Goal: Find specific page/section: Find specific page/section

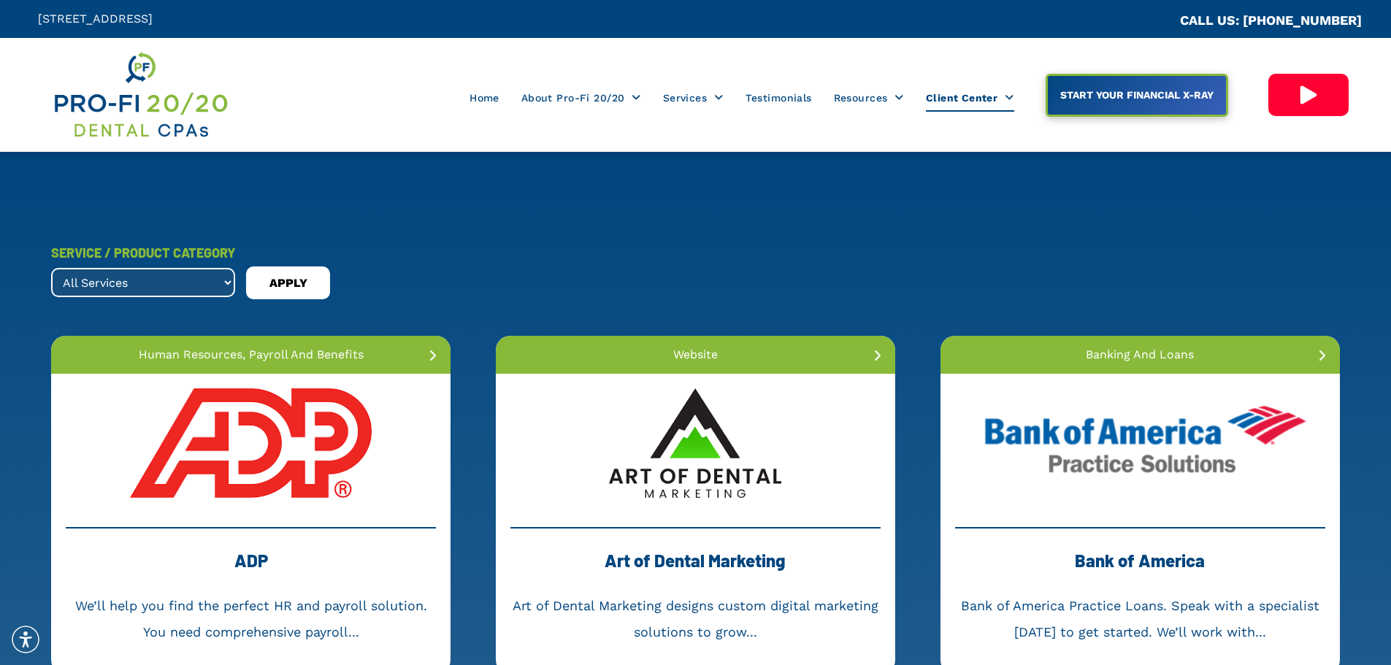
click at [229, 272] on select "All Services banking and loans dental collections dental membership forensic ac…" at bounding box center [143, 282] width 184 height 29
select select ".dental-collections"
click at [51, 268] on select "All Services banking and loans dental collections dental membership forensic ac…" at bounding box center [143, 282] width 184 height 29
click at [289, 294] on span "APPLY" at bounding box center [288, 283] width 38 height 23
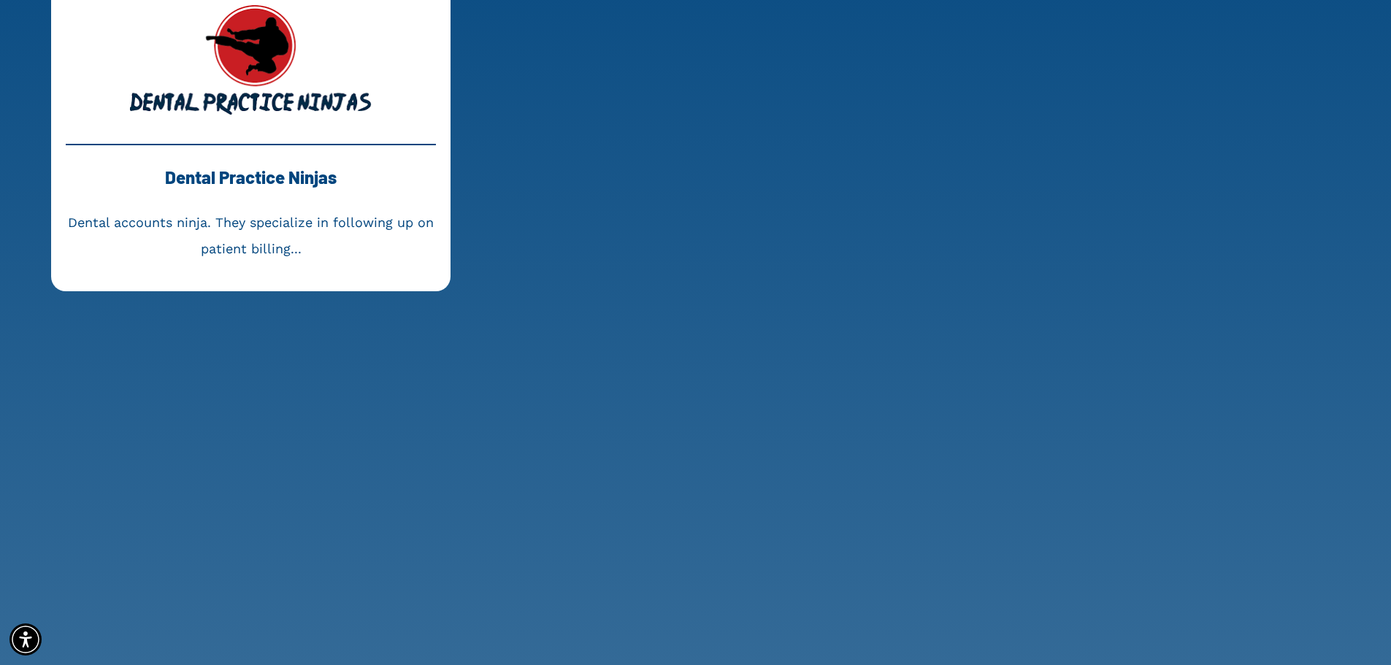
scroll to position [219, 0]
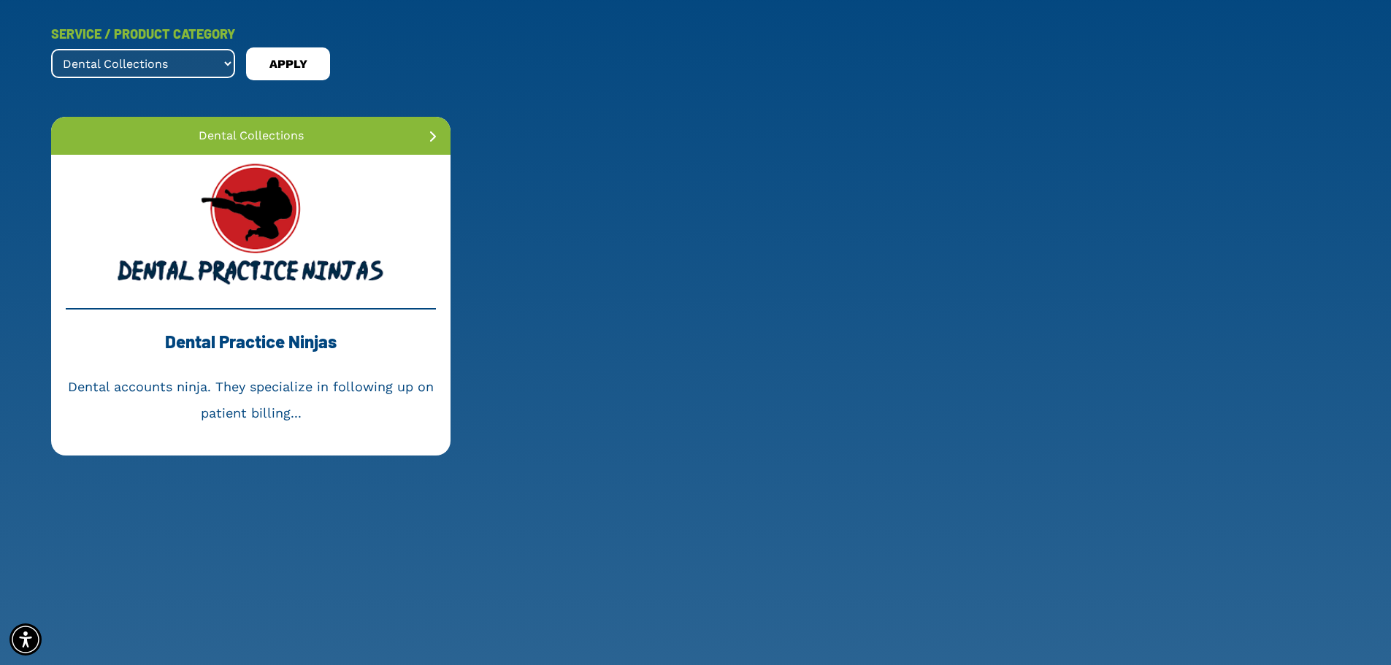
click at [261, 209] on link at bounding box center [250, 224] width 399 height 139
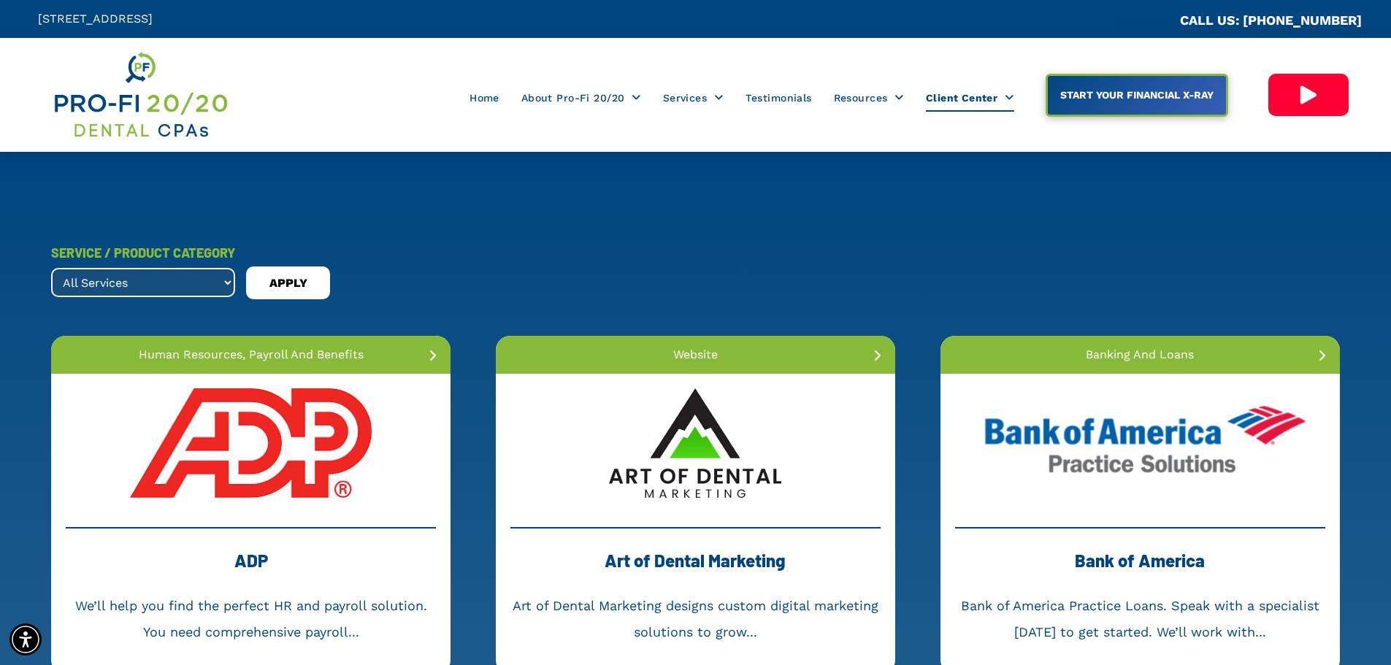
click at [221, 283] on select "All Services banking and loans dental collections dental membership forensic ac…" at bounding box center [143, 282] width 184 height 29
click at [51, 268] on select "All Services banking and loans dental collections dental membership forensic ac…" at bounding box center [143, 282] width 184 height 29
click at [301, 275] on span "APPLY" at bounding box center [288, 283] width 38 height 23
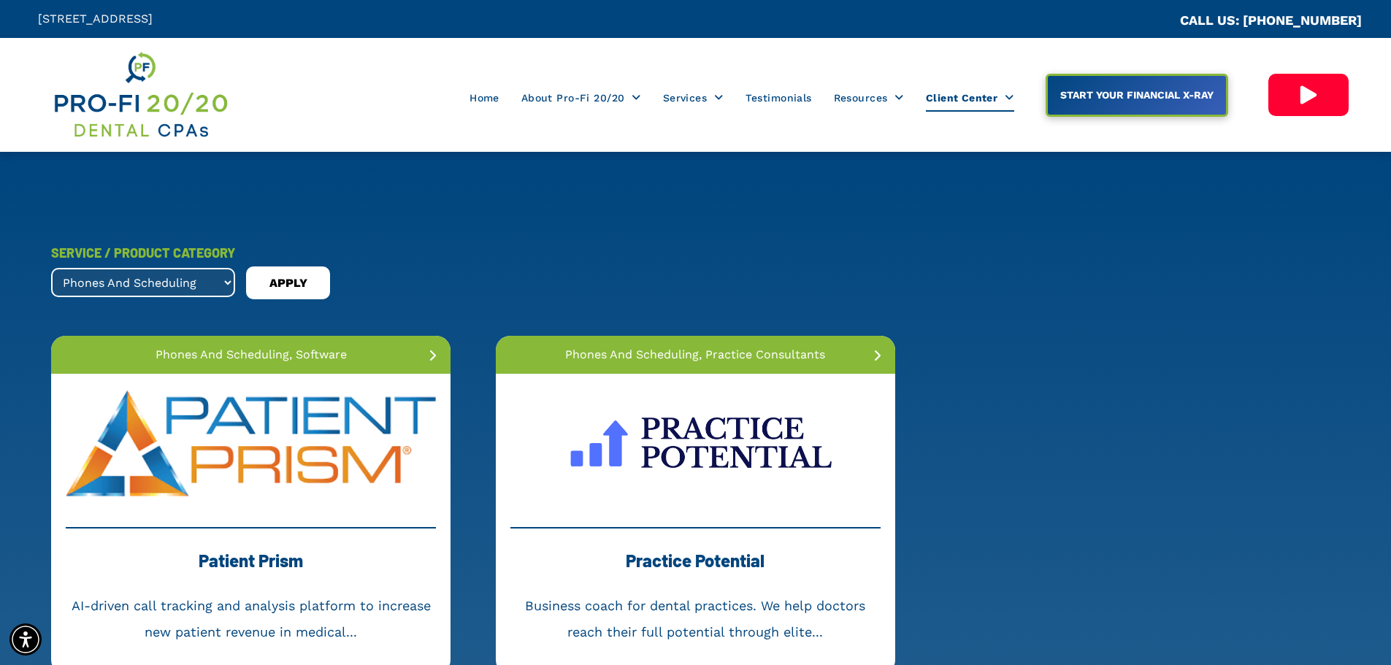
scroll to position [219, 0]
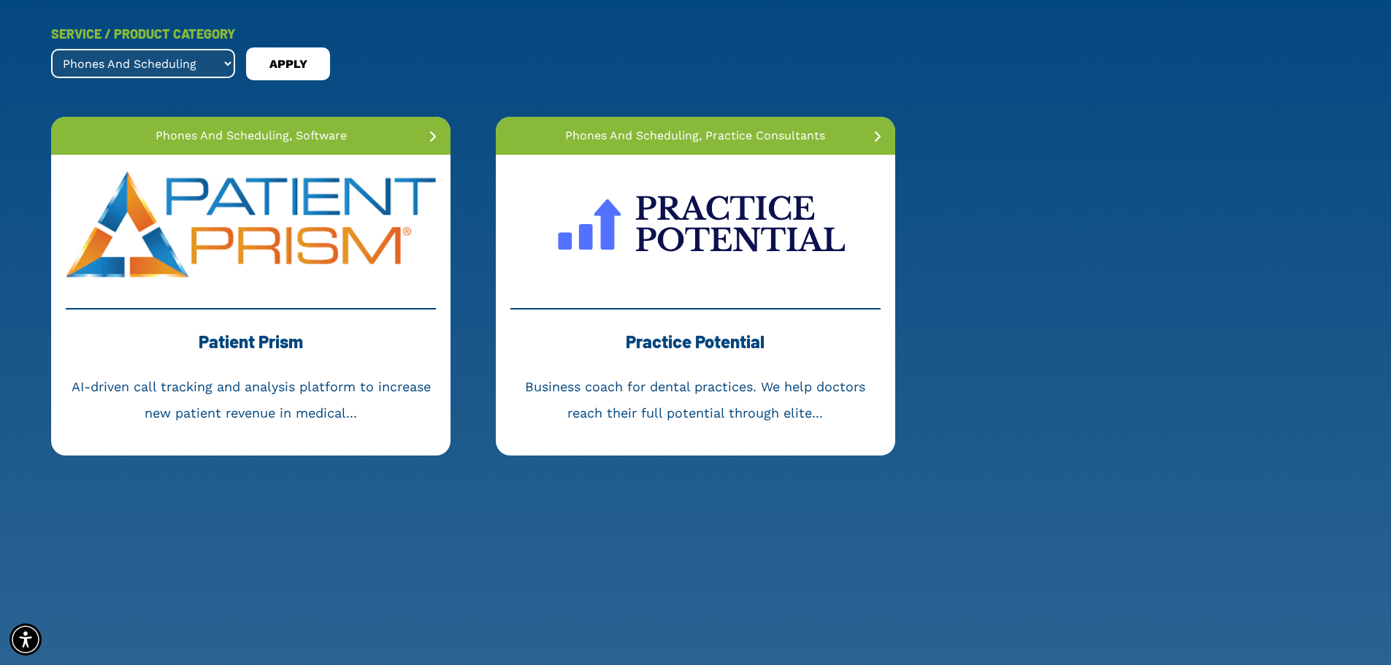
click at [739, 237] on link at bounding box center [695, 224] width 399 height 139
click at [218, 56] on select "All Services banking and loans dental collections dental membership forensic ac…" at bounding box center [143, 63] width 184 height 29
click at [51, 49] on select "All Services banking and loans dental collections dental membership forensic ac…" at bounding box center [143, 63] width 184 height 29
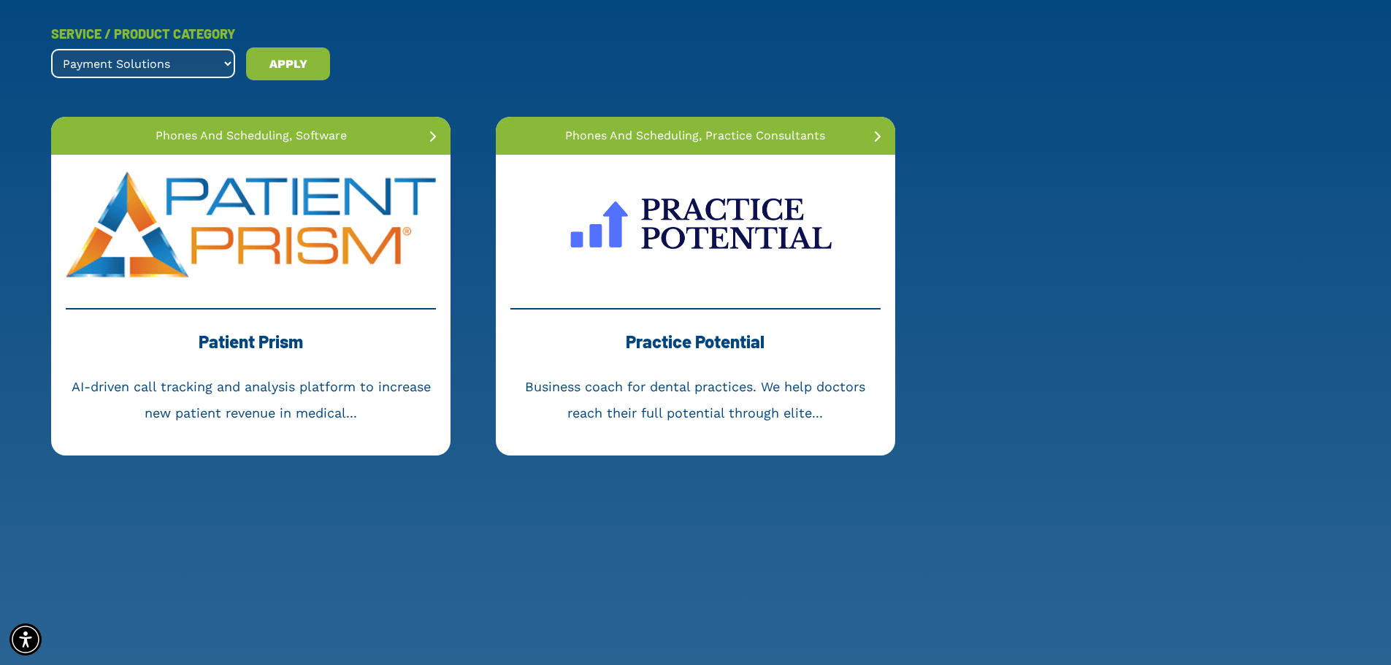
click at [290, 64] on span "APPLY" at bounding box center [288, 64] width 38 height 23
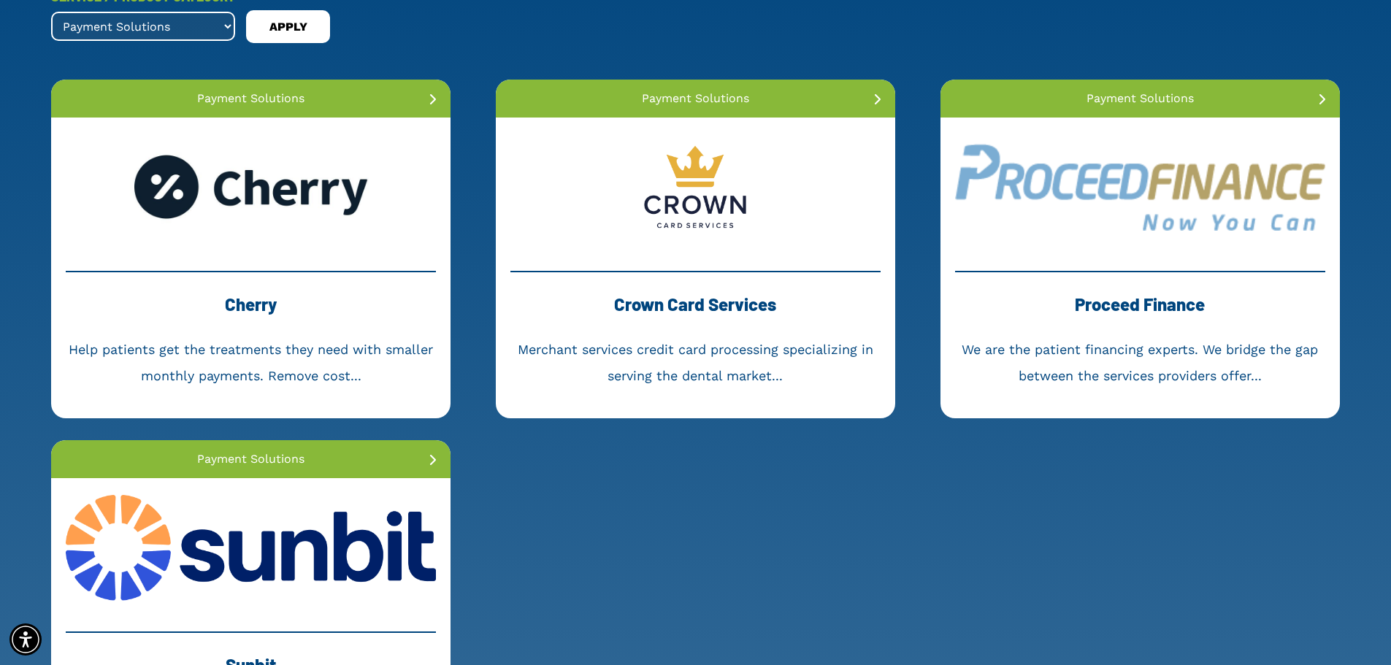
scroll to position [365, 0]
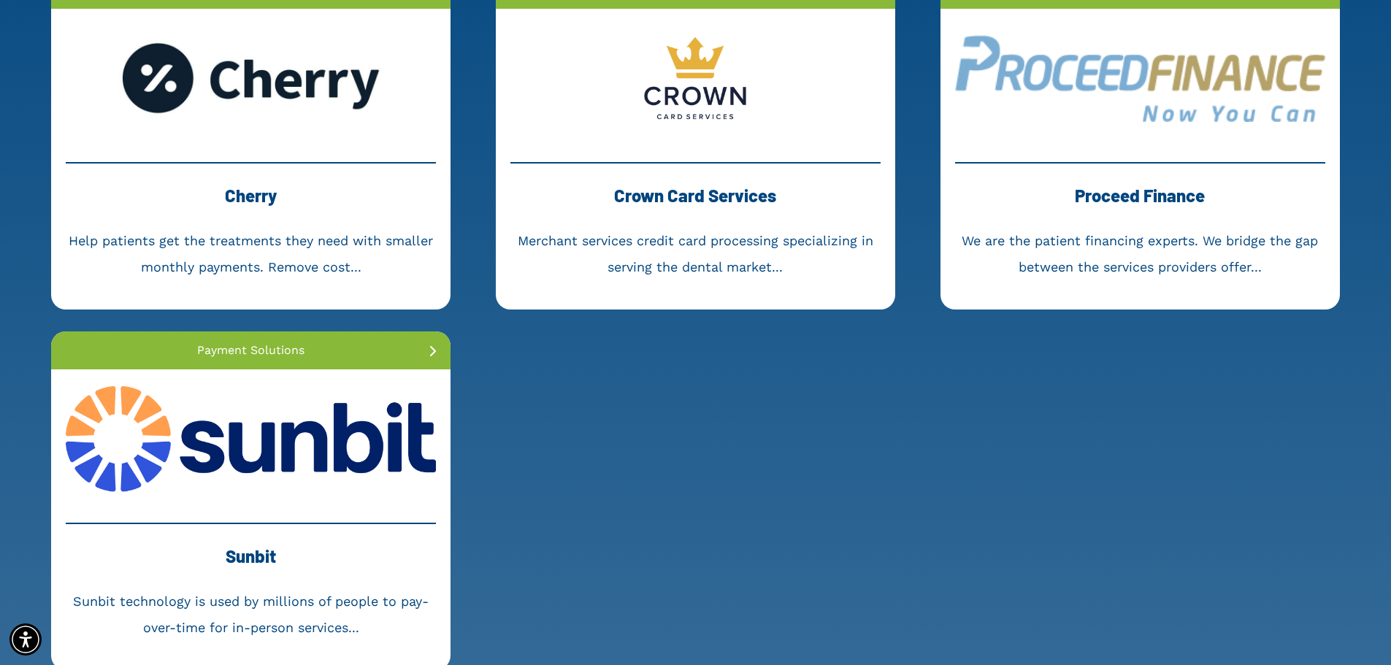
click at [294, 142] on link at bounding box center [250, 78] width 399 height 139
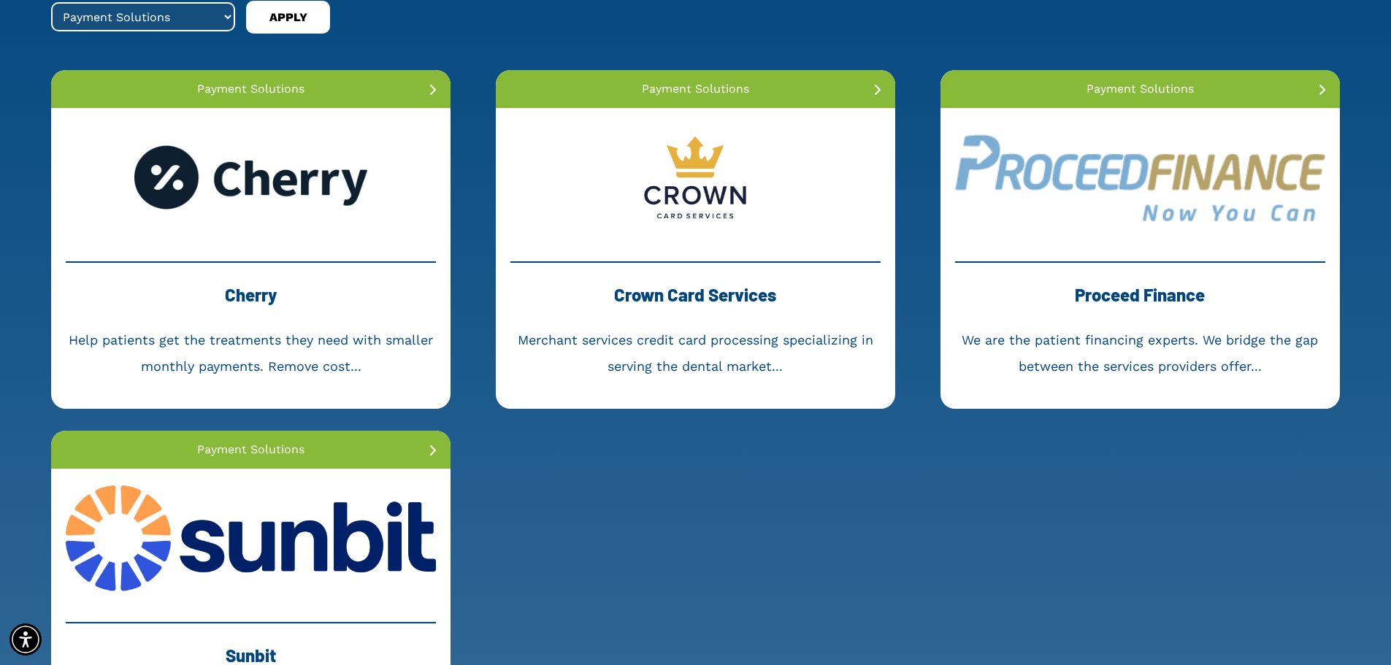
scroll to position [0, 0]
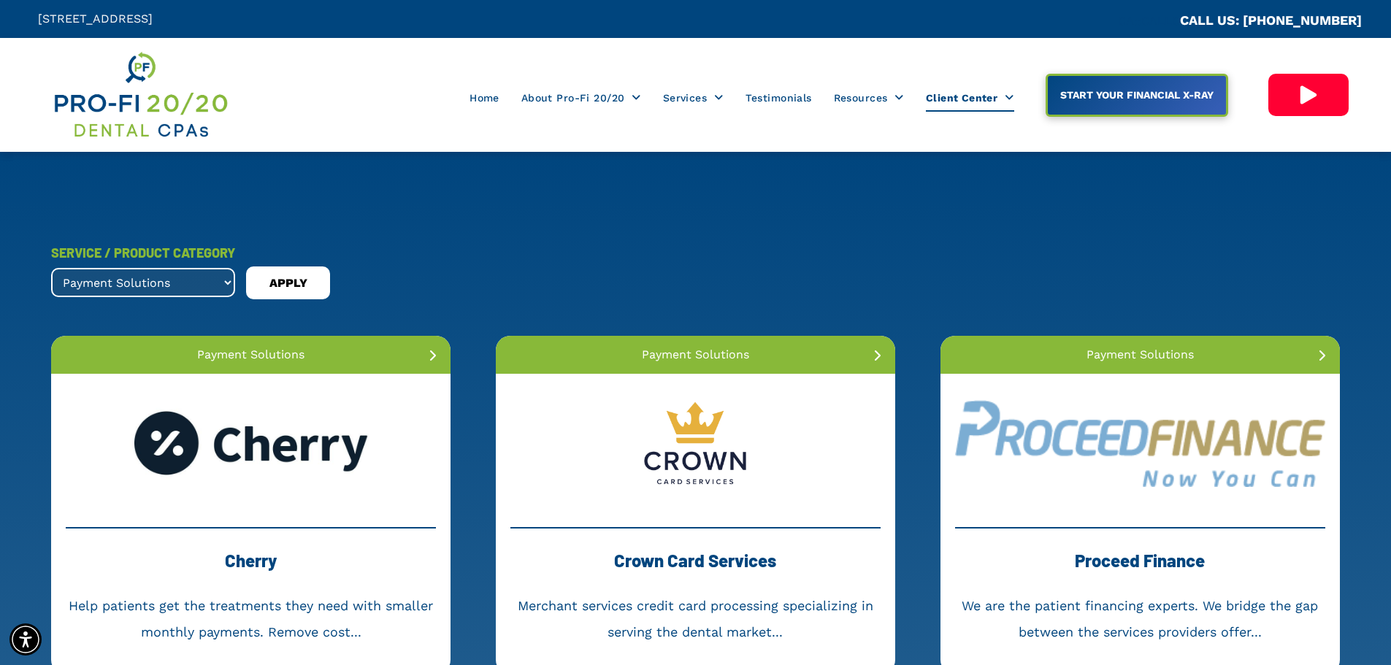
click at [218, 280] on select "All Services banking and loans dental collections dental membership forensic ac…" at bounding box center [143, 282] width 184 height 29
click at [494, 278] on div "SERVICE / PRODUCT CATEGORY All Services banking and loans dental collections de…" at bounding box center [695, 270] width 1289 height 60
click at [221, 286] on select "All Services banking and loans dental collections dental membership forensic ac…" at bounding box center [143, 282] width 184 height 29
click at [216, 279] on select "All Services banking and loans dental collections dental membership forensic ac…" at bounding box center [143, 282] width 184 height 29
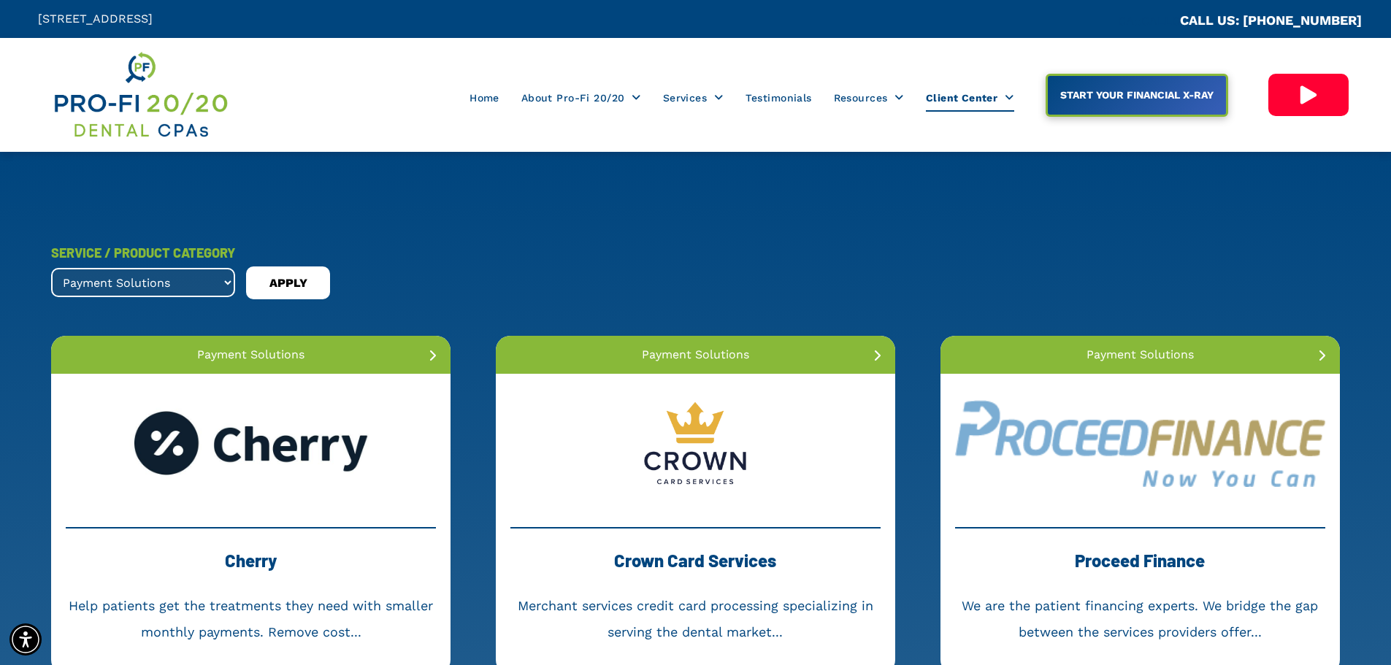
select select ".phones-and-scheduling"
click at [51, 268] on select "All Services banking and loans dental collections dental membership forensic ac…" at bounding box center [143, 282] width 184 height 29
click at [298, 276] on span "APPLY" at bounding box center [288, 283] width 38 height 23
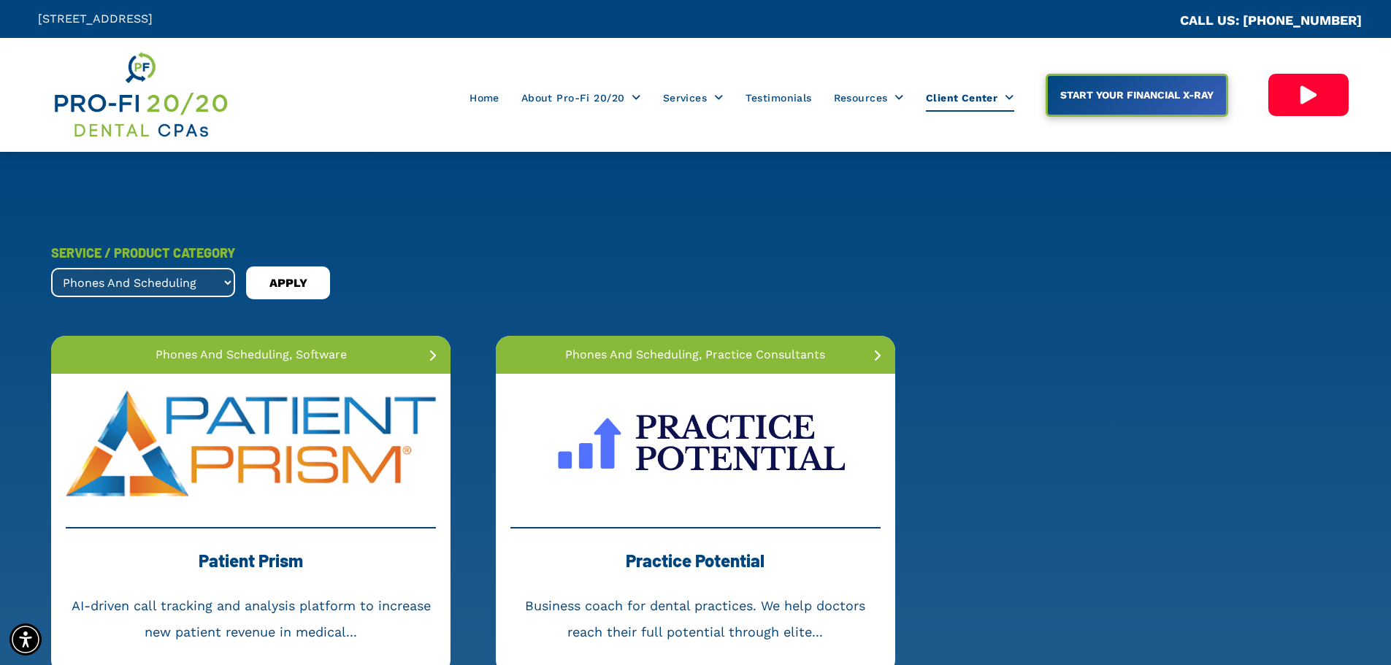
click at [715, 433] on link at bounding box center [695, 443] width 399 height 139
